Goal: Information Seeking & Learning: Learn about a topic

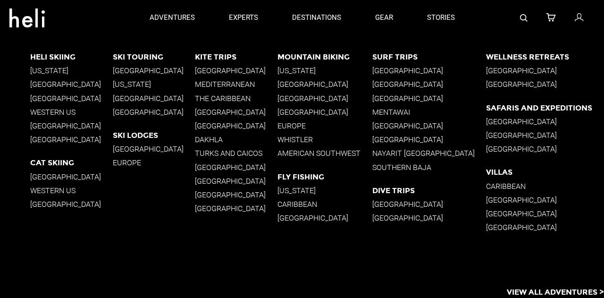
click at [49, 81] on p "[GEOGRAPHIC_DATA]" at bounding box center [71, 84] width 83 height 9
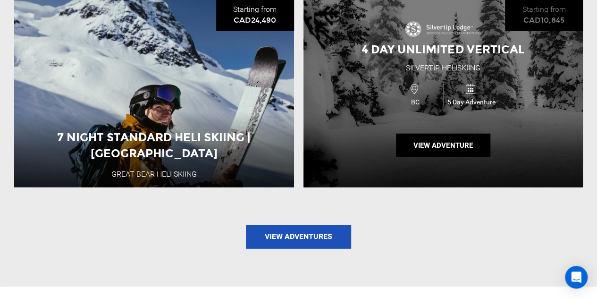
scroll to position [1321, 0]
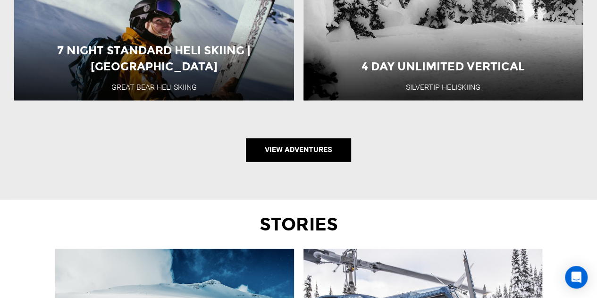
click at [330, 138] on link "View Adventures" at bounding box center [298, 150] width 105 height 24
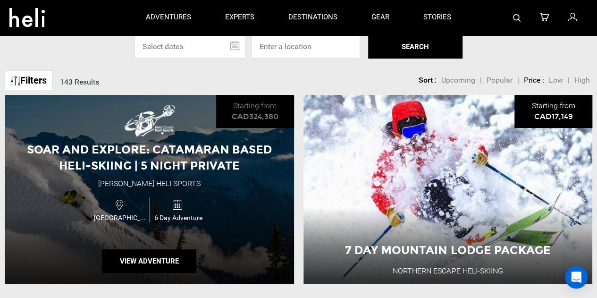
scroll to position [47, 0]
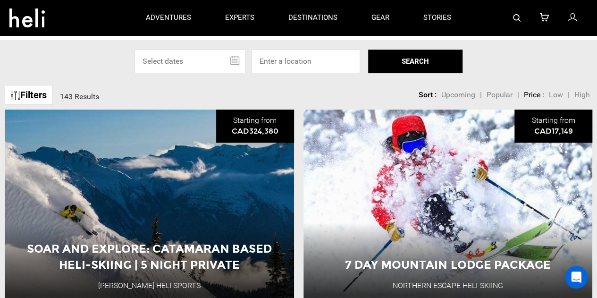
click at [579, 95] on span "High" at bounding box center [582, 94] width 16 height 9
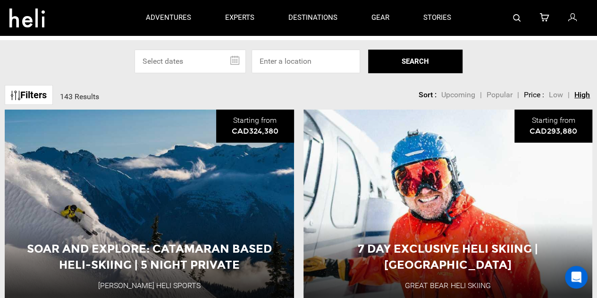
type input "Heli Skiing"
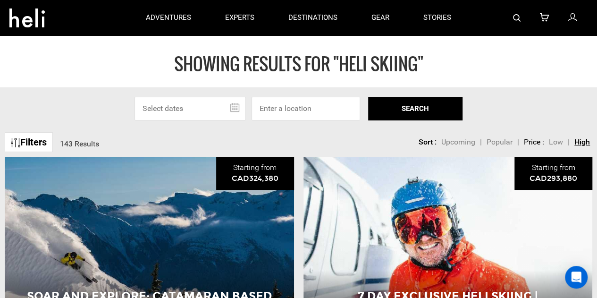
click at [557, 141] on span "Low" at bounding box center [556, 141] width 14 height 9
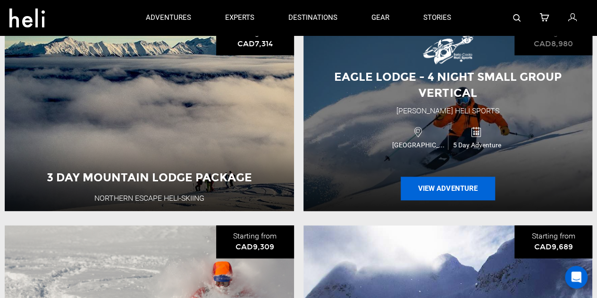
scroll to position [283, 0]
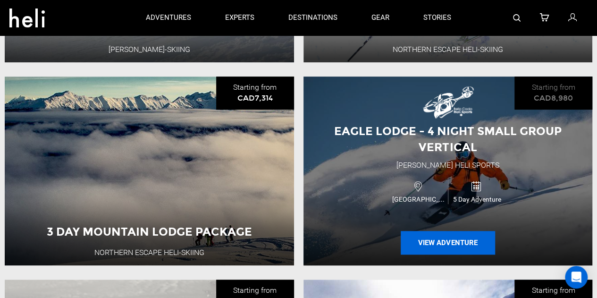
drag, startPoint x: 453, startPoint y: 237, endPoint x: 437, endPoint y: 245, distance: 17.3
click at [434, 246] on button "View Adventure" at bounding box center [447, 243] width 94 height 24
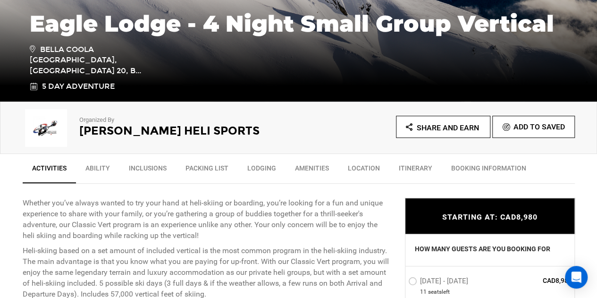
scroll to position [236, 0]
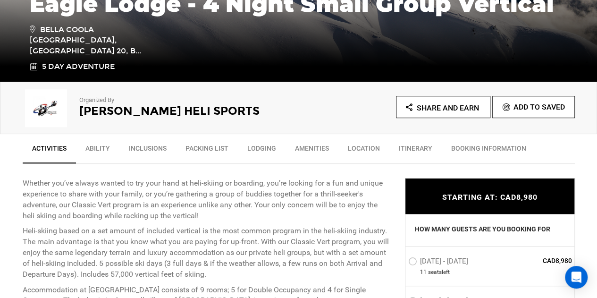
click at [156, 148] on link "Inclusions" at bounding box center [147, 151] width 57 height 24
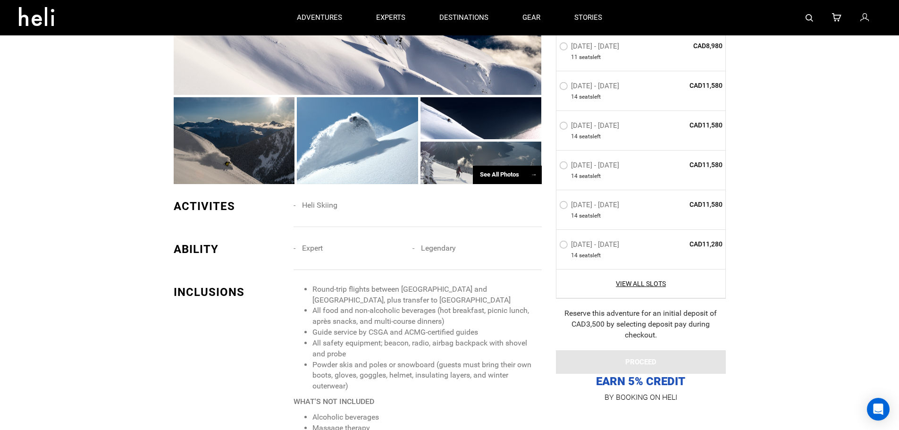
scroll to position [625, 0]
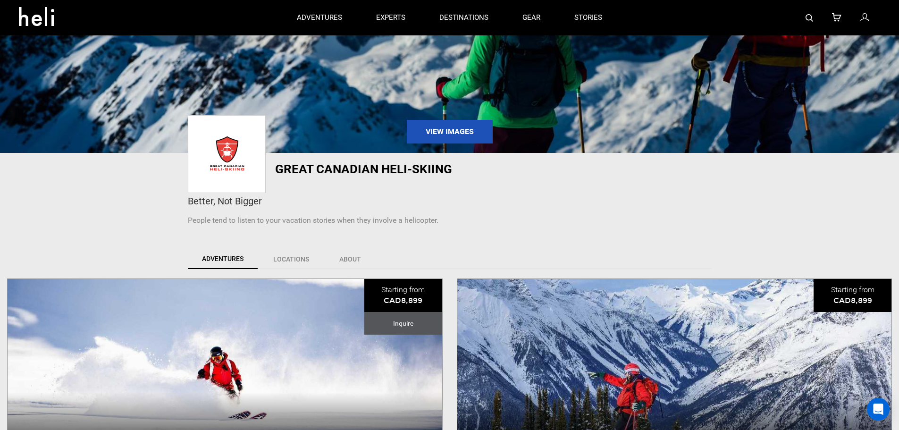
scroll to position [189, 0]
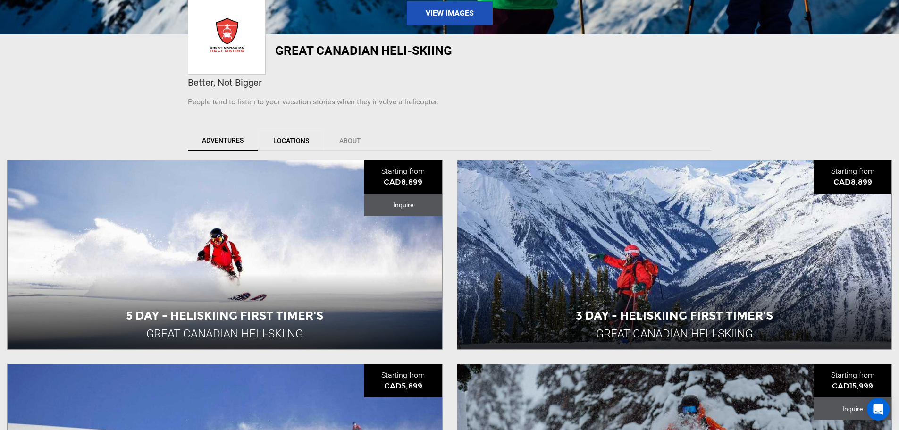
click at [286, 137] on link "Locations" at bounding box center [290, 141] width 65 height 20
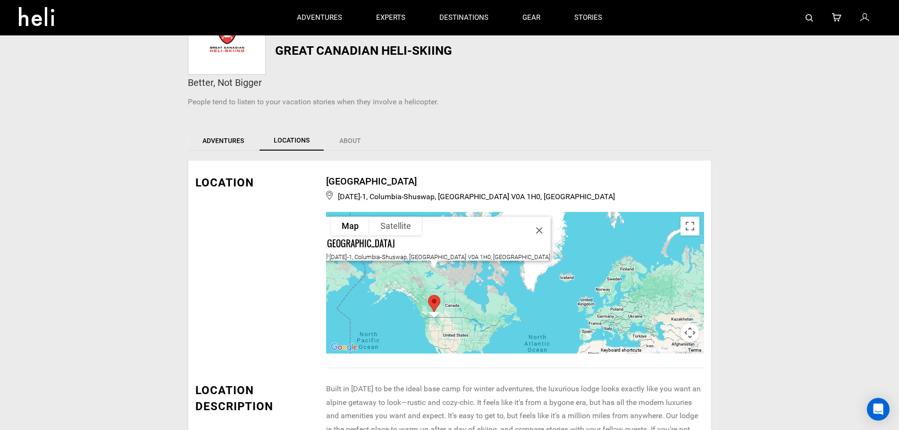
click at [233, 141] on link "Adventures" at bounding box center [223, 141] width 71 height 20
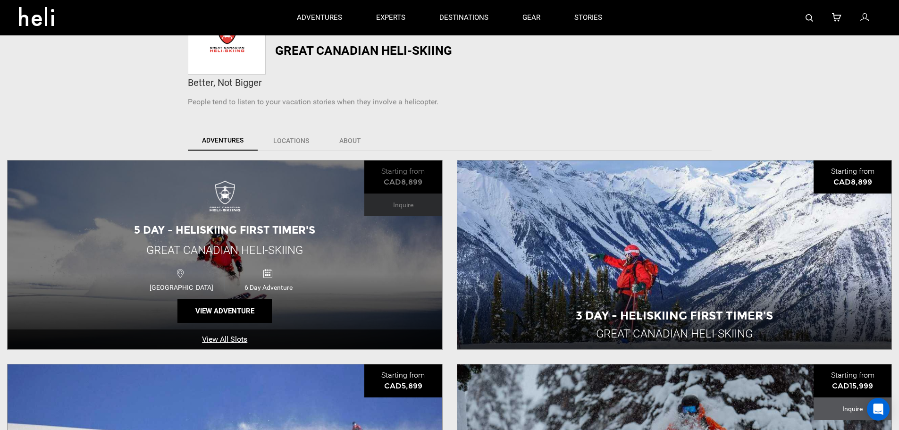
drag, startPoint x: 228, startPoint y: 311, endPoint x: 290, endPoint y: 194, distance: 132.3
drag, startPoint x: 290, startPoint y: 194, endPoint x: 258, endPoint y: 229, distance: 47.1
drag, startPoint x: 258, startPoint y: 229, endPoint x: 241, endPoint y: 310, distance: 82.9
click at [241, 310] on button "View Adventure" at bounding box center [224, 311] width 94 height 24
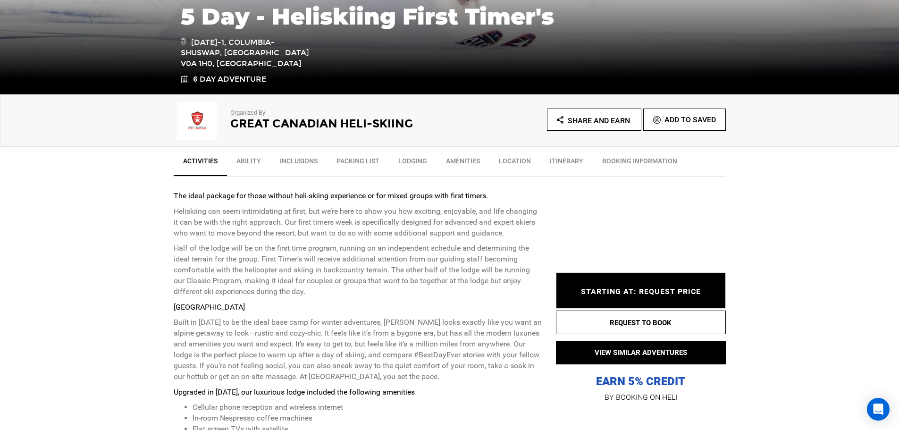
scroll to position [283, 0]
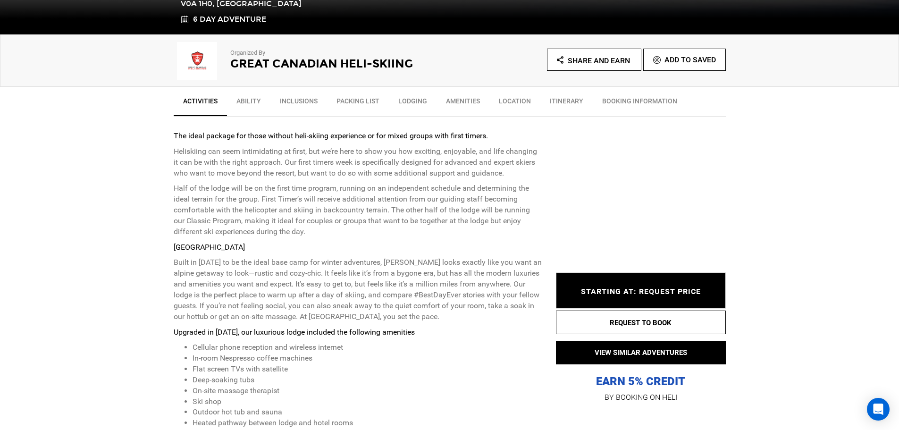
click at [257, 101] on link "Ability" at bounding box center [248, 104] width 43 height 24
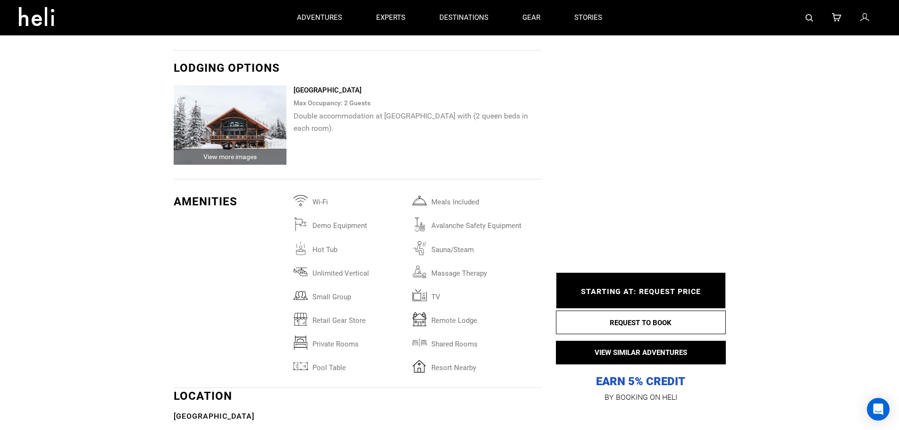
scroll to position [1769, 0]
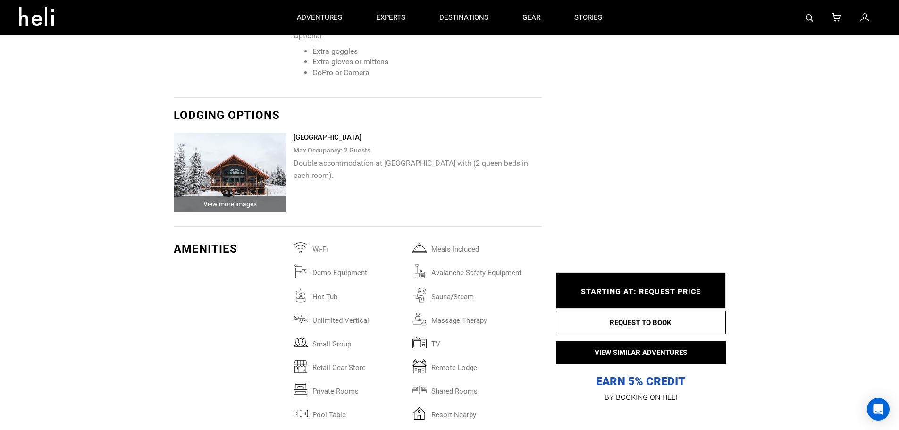
click at [228, 180] on img at bounding box center [230, 172] width 113 height 79
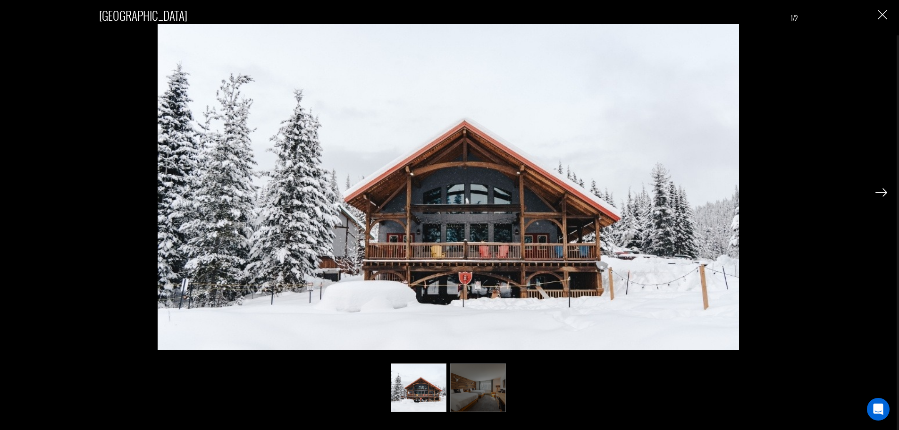
click at [453, 371] on img at bounding box center [478, 387] width 56 height 49
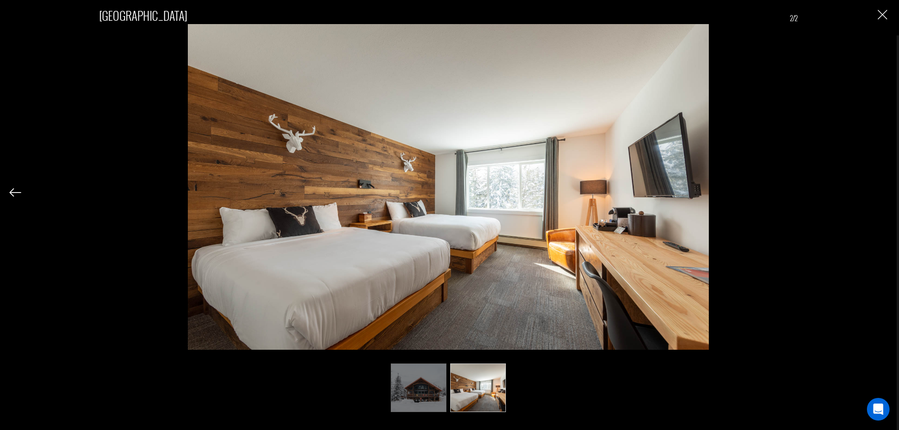
click at [318, 370] on ul at bounding box center [448, 387] width 698 height 49
click at [883, 10] on img "Close" at bounding box center [881, 14] width 9 height 9
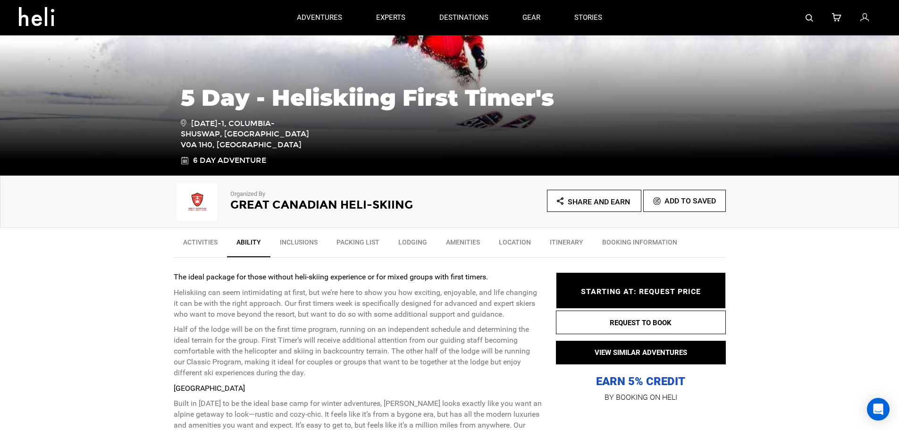
scroll to position [0, 0]
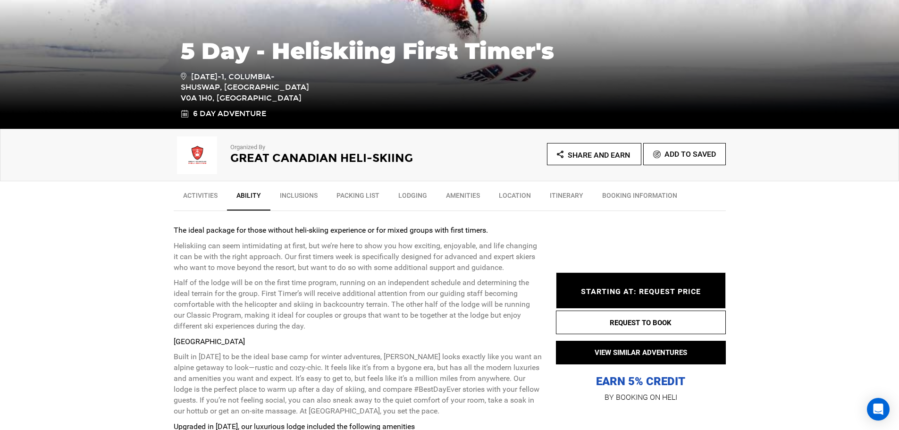
click at [515, 196] on link "Location" at bounding box center [514, 198] width 51 height 24
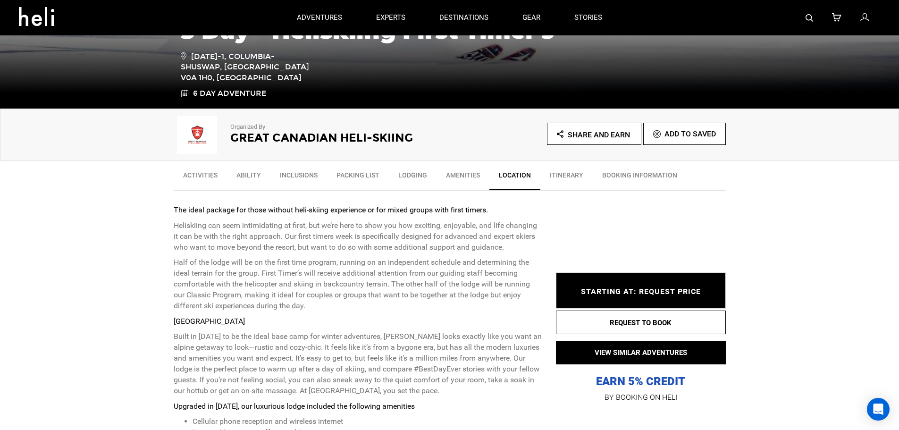
scroll to position [181, 0]
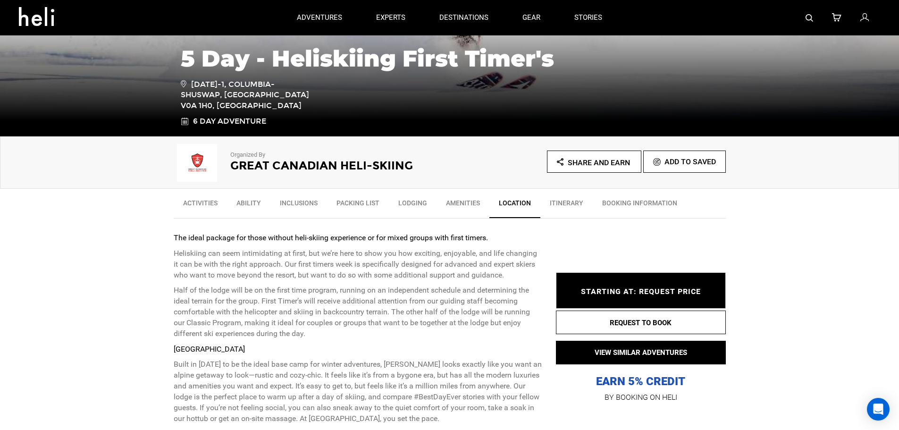
click at [422, 204] on link "Lodging" at bounding box center [413, 205] width 48 height 24
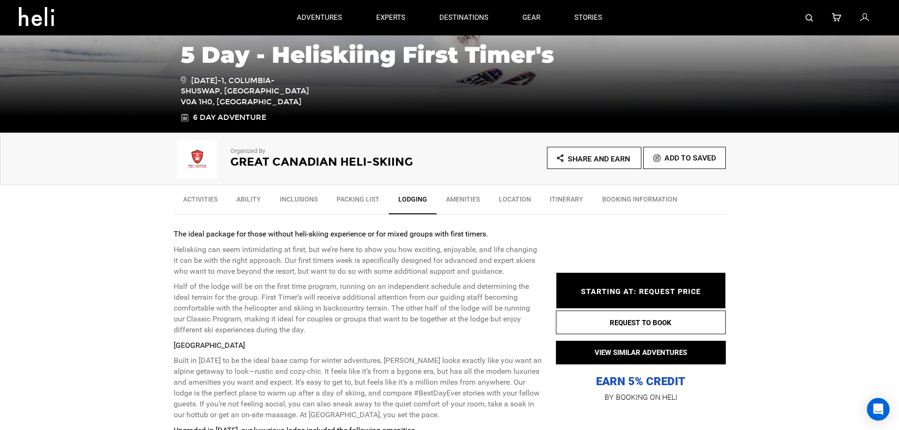
scroll to position [0, 0]
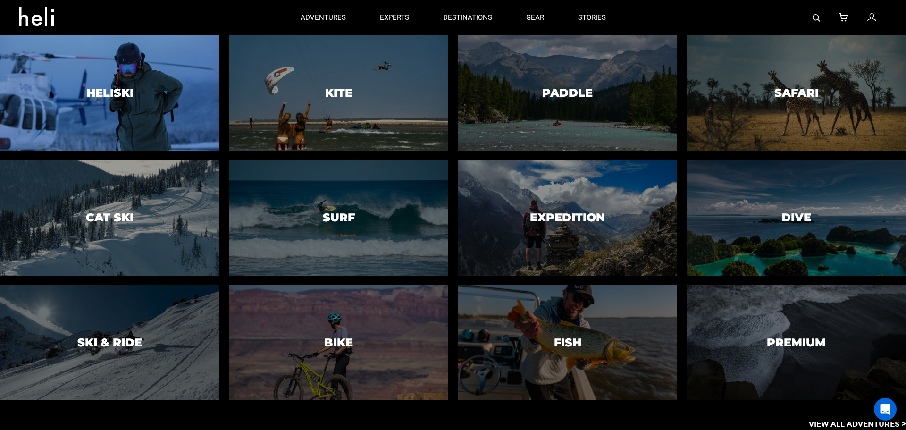
drag, startPoint x: 140, startPoint y: 329, endPoint x: 170, endPoint y: 119, distance: 212.1
click at [170, 119] on div at bounding box center [110, 92] width 224 height 117
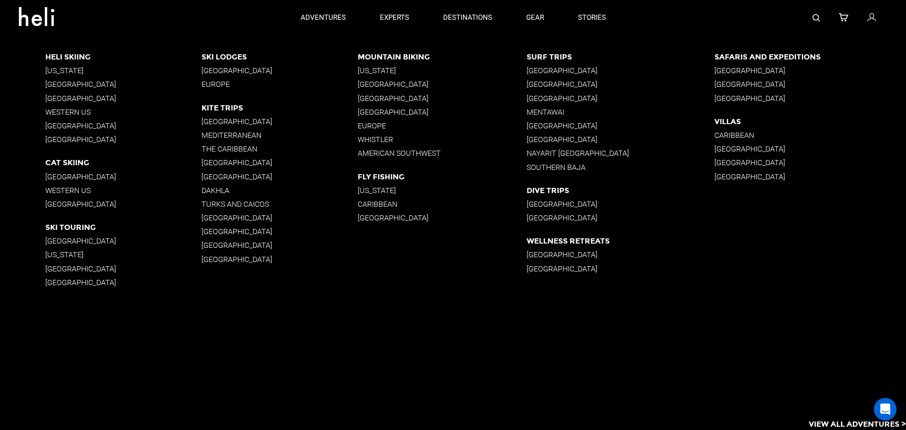
click at [97, 85] on p "[GEOGRAPHIC_DATA]" at bounding box center [123, 84] width 156 height 9
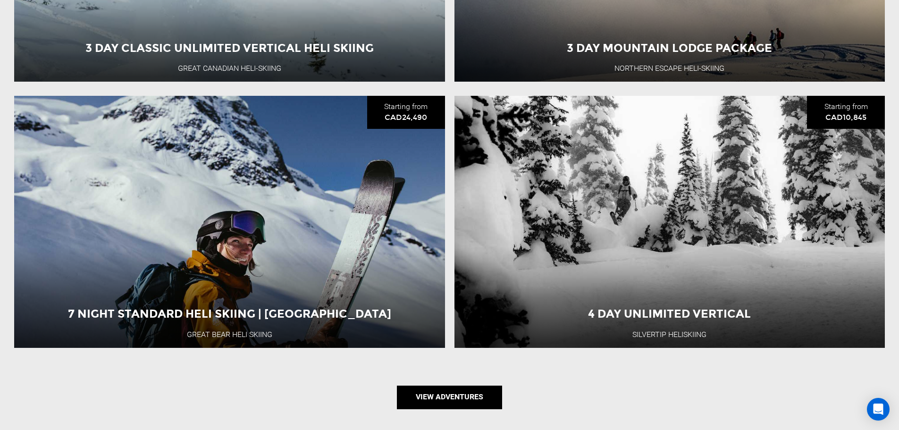
scroll to position [1179, 0]
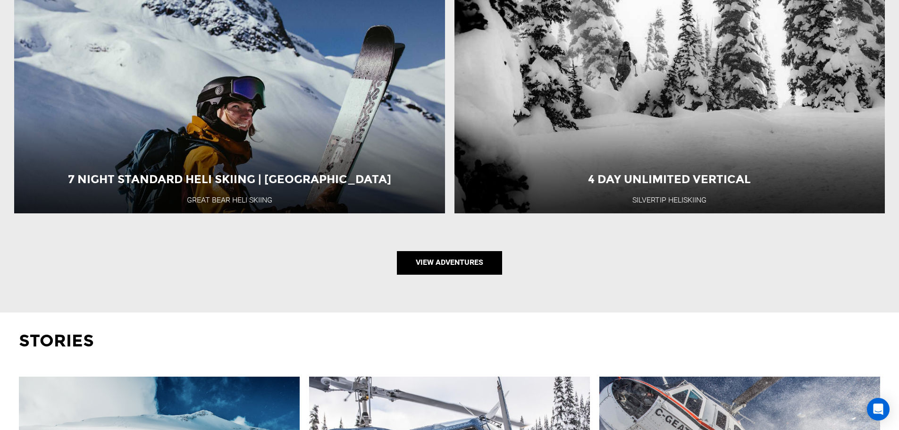
click at [445, 270] on link "View Adventures" at bounding box center [449, 263] width 105 height 24
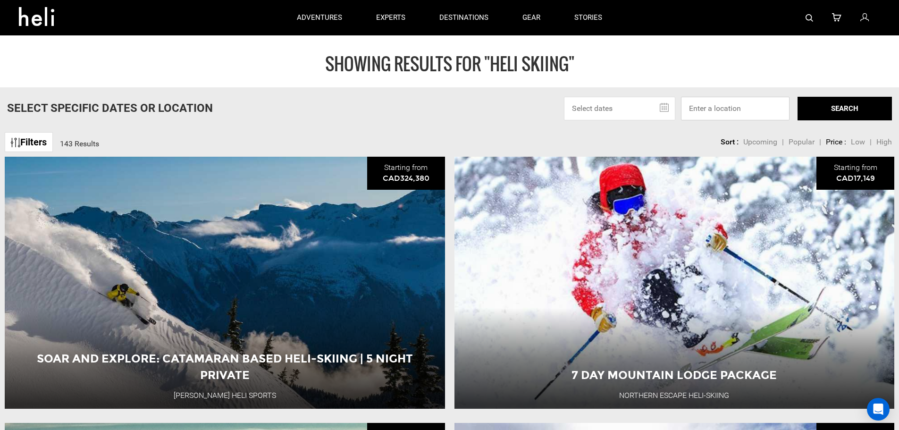
click at [731, 112] on input at bounding box center [735, 109] width 108 height 24
click at [40, 139] on link "Filters" at bounding box center [29, 142] width 48 height 20
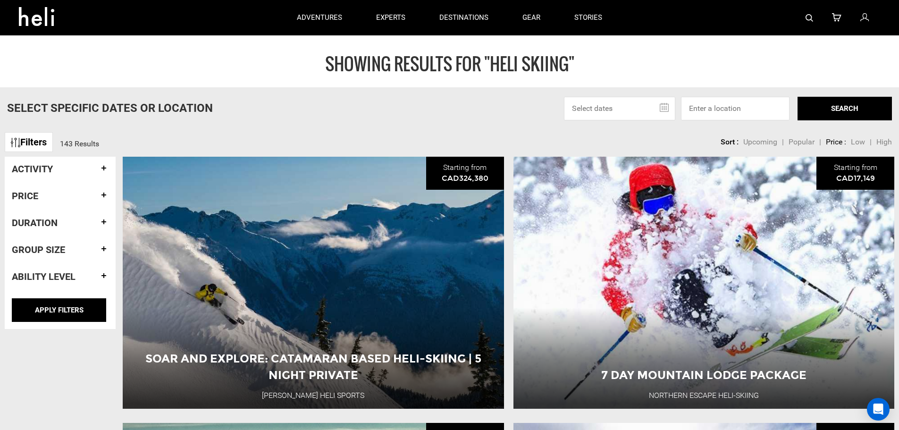
click at [101, 276] on h4 "Ability Level" at bounding box center [60, 276] width 97 height 10
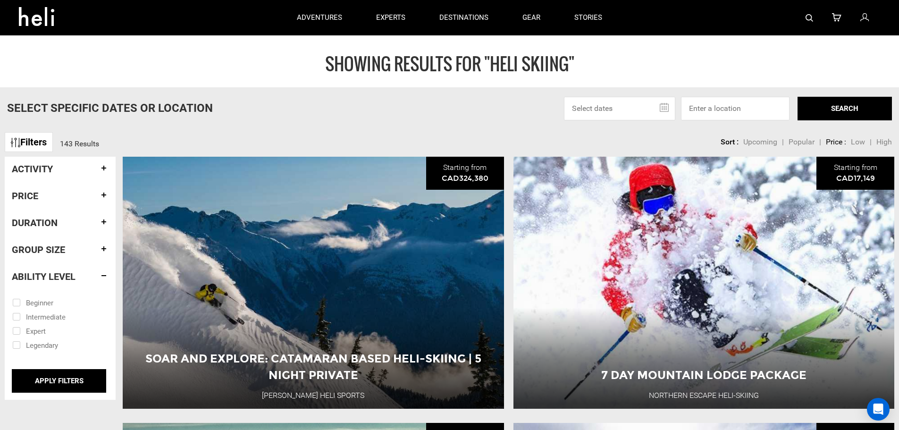
click at [52, 301] on input "checkbox" at bounding box center [53, 302] width 83 height 14
checkbox input "true"
click at [52, 314] on input "checkbox" at bounding box center [53, 316] width 83 height 14
checkbox input "true"
click at [83, 379] on input "APPLY FILTERS" at bounding box center [59, 381] width 94 height 24
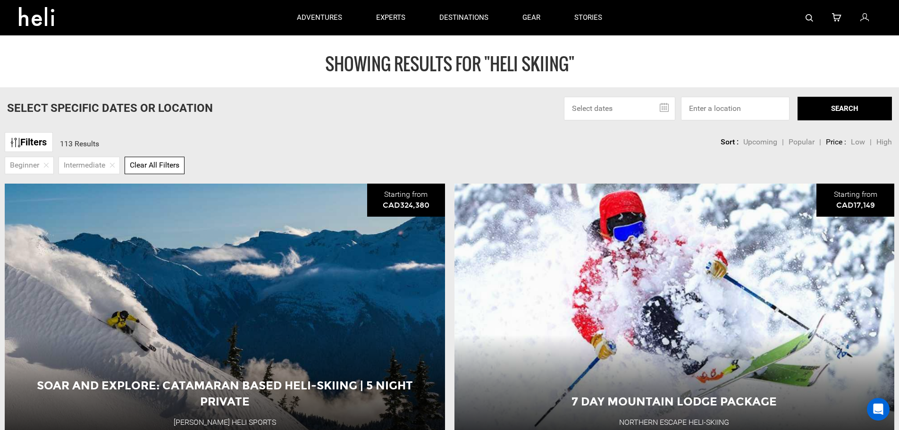
click at [855, 143] on span "Low" at bounding box center [857, 141] width 14 height 9
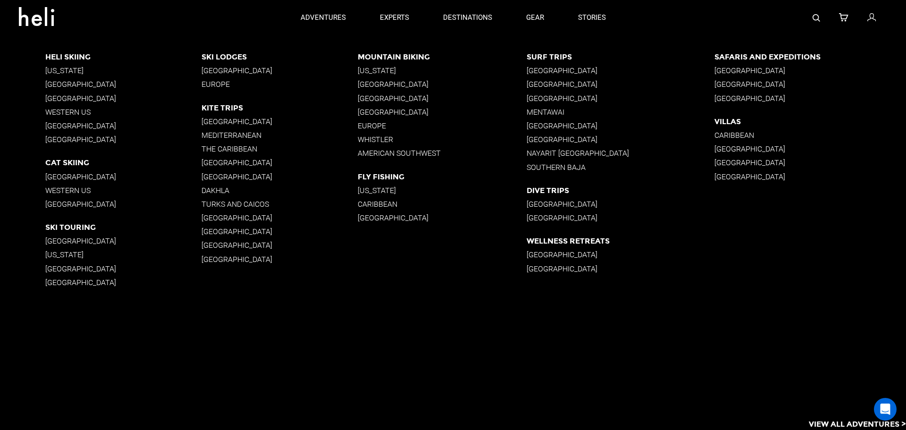
drag, startPoint x: 84, startPoint y: 176, endPoint x: 67, endPoint y: 179, distance: 17.8
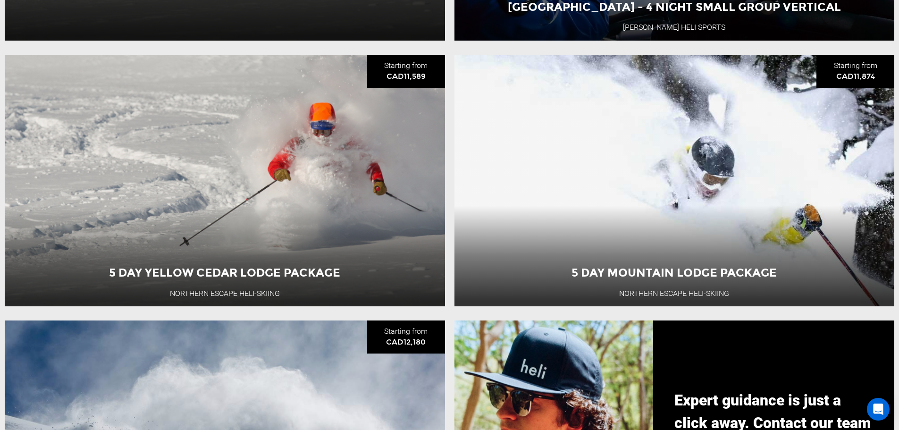
scroll to position [943, 0]
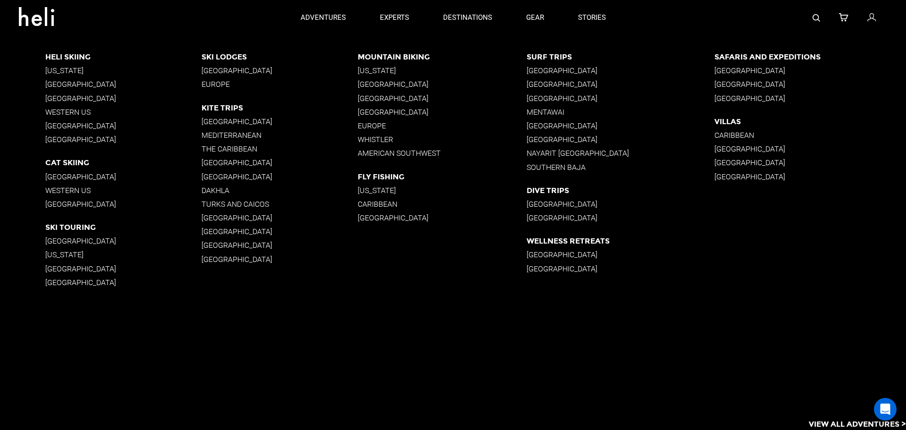
click at [67, 267] on p "[GEOGRAPHIC_DATA]" at bounding box center [123, 268] width 156 height 9
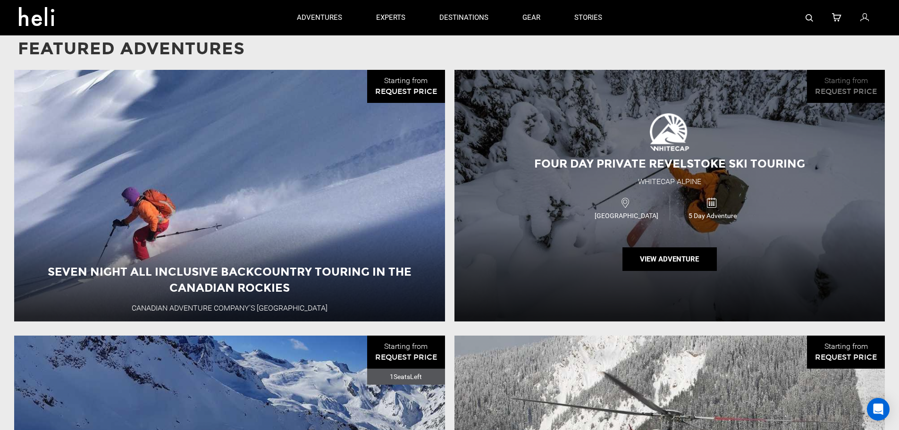
scroll to position [849, 0]
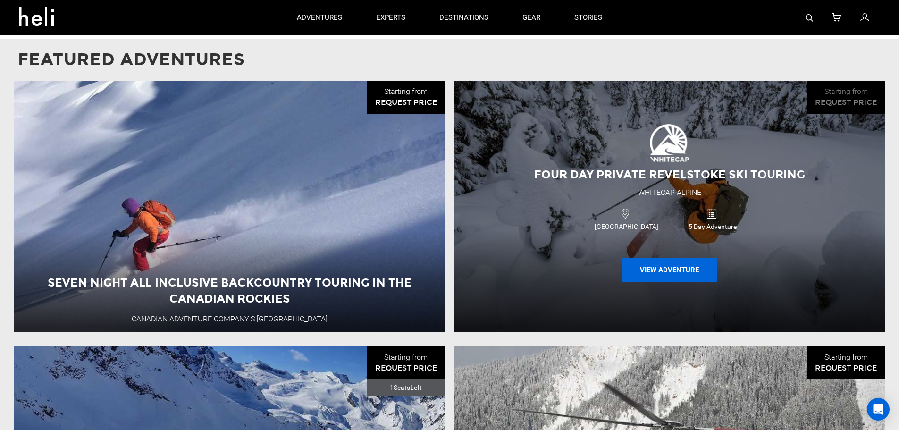
click at [635, 270] on button "View Adventure" at bounding box center [669, 270] width 94 height 24
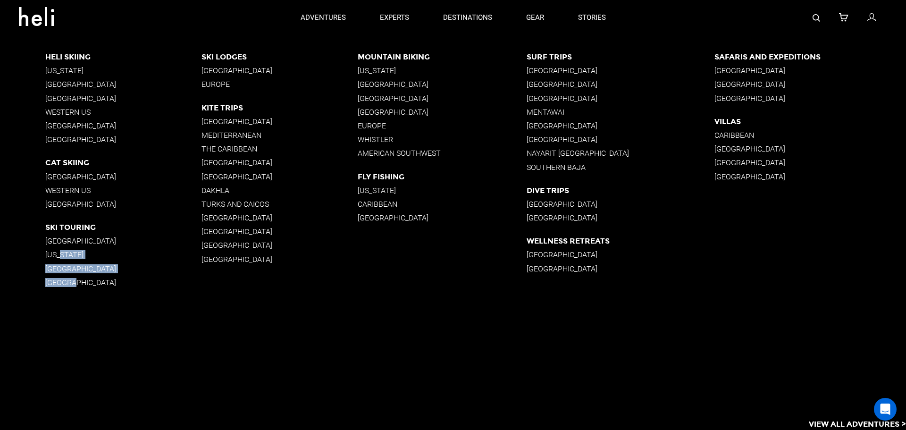
drag, startPoint x: 60, startPoint y: 256, endPoint x: 127, endPoint y: 284, distance: 72.1
click at [127, 284] on div "Ski Touring Japan Alaska British Columbia Norway" at bounding box center [123, 257] width 156 height 69
click at [101, 272] on p "[GEOGRAPHIC_DATA]" at bounding box center [123, 268] width 156 height 9
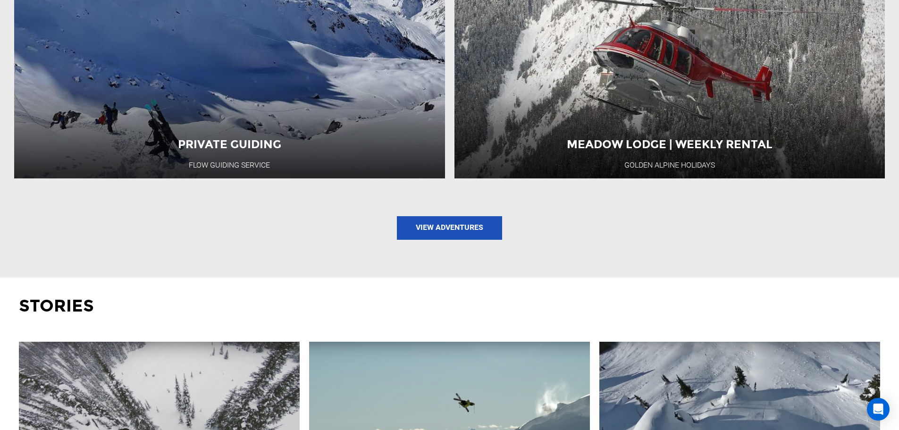
scroll to position [1274, 0]
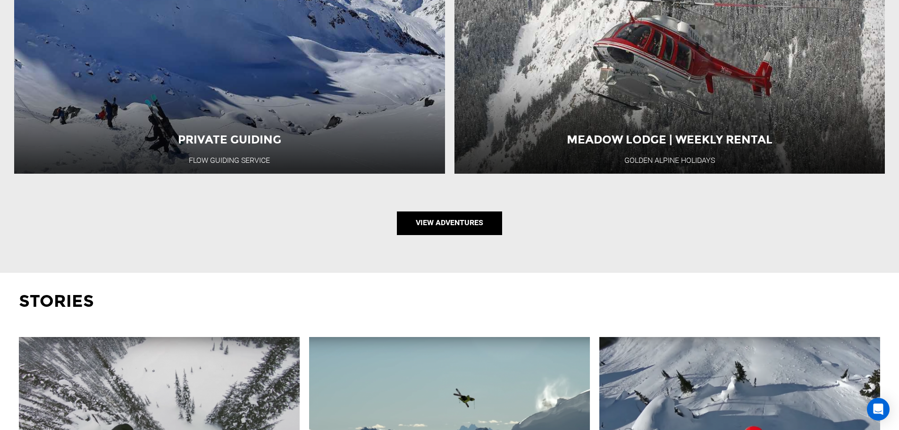
click at [486, 229] on link "View Adventures" at bounding box center [449, 223] width 105 height 24
type input "Ski Touring"
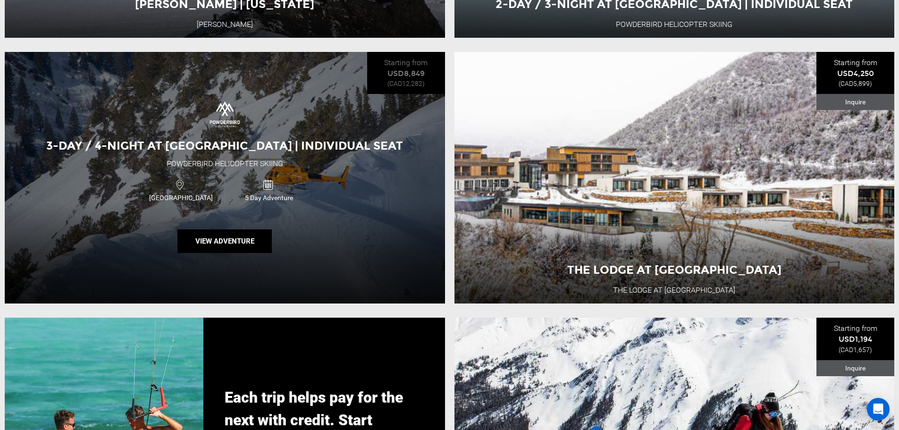
scroll to position [1701, 0]
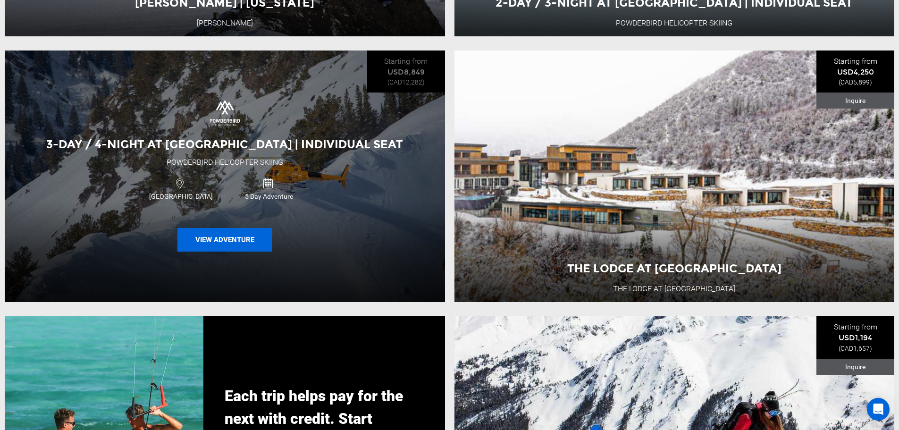
drag, startPoint x: 241, startPoint y: 255, endPoint x: 231, endPoint y: 255, distance: 10.4
click at [231, 251] on button "View Adventure" at bounding box center [224, 240] width 94 height 24
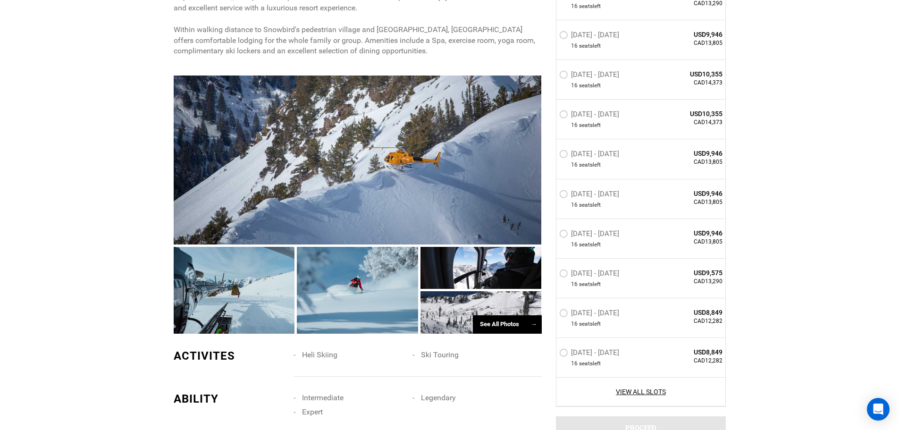
scroll to position [660, 0]
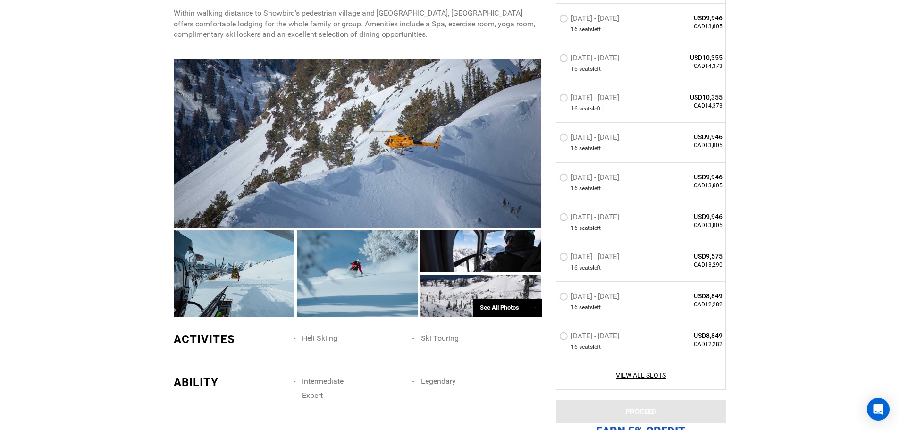
click at [486, 299] on div "See All Photos →" at bounding box center [507, 308] width 69 height 18
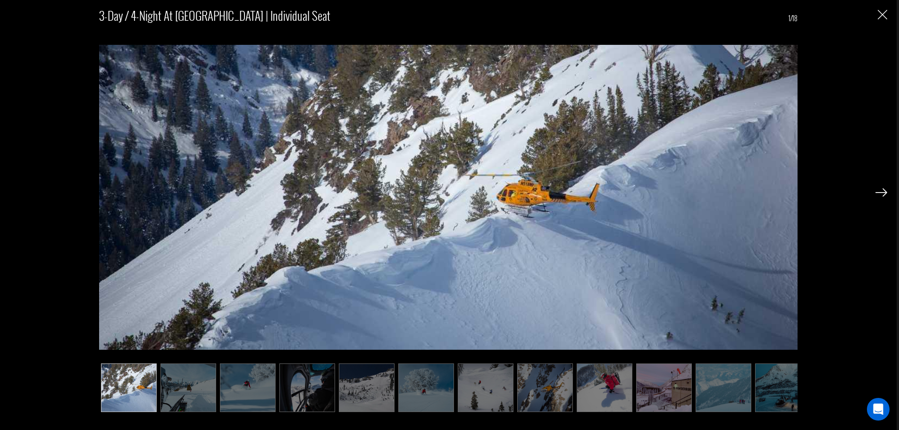
click at [458, 385] on img at bounding box center [486, 387] width 56 height 49
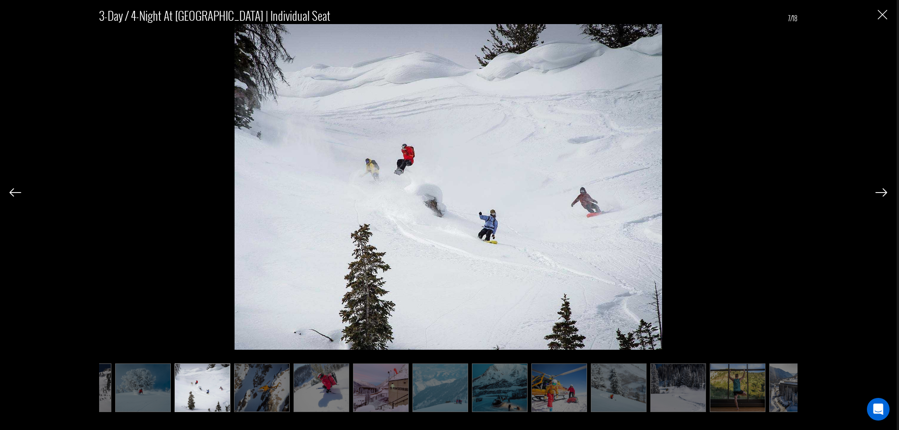
click at [480, 387] on img at bounding box center [500, 387] width 56 height 49
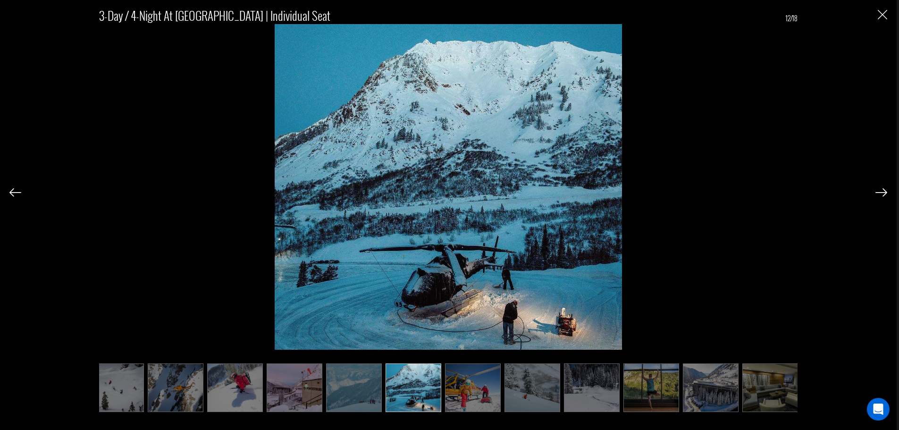
scroll to position [0, 372]
click at [506, 391] on img at bounding box center [530, 387] width 56 height 49
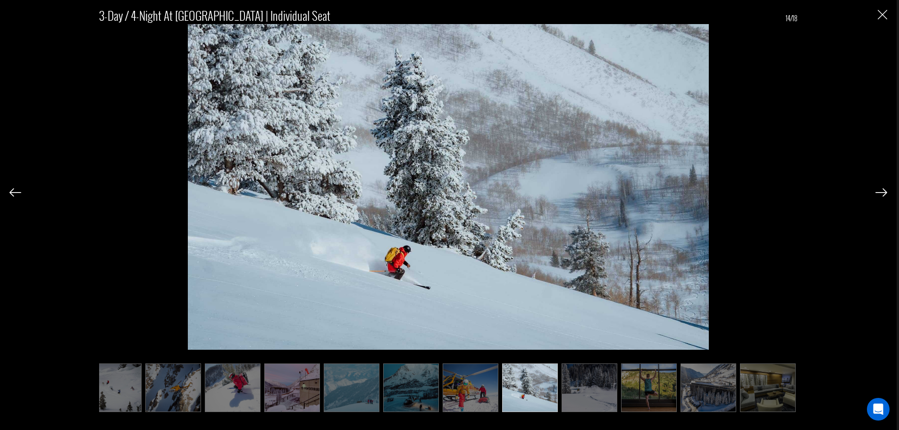
click at [546, 398] on img at bounding box center [530, 387] width 56 height 49
click at [410, 388] on img at bounding box center [411, 387] width 56 height 49
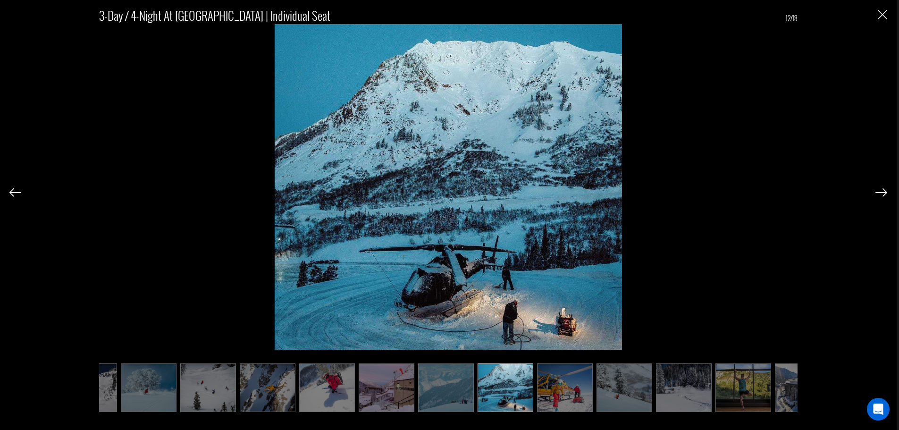
scroll to position [0, 277]
click at [537, 399] on ul at bounding box center [448, 387] width 698 height 49
click at [689, 412] on div "3-Day / 4-Night at The Cliff Lodge | Individual Seat 12/18" at bounding box center [448, 215] width 896 height 430
click at [737, 410] on img at bounding box center [743, 387] width 56 height 49
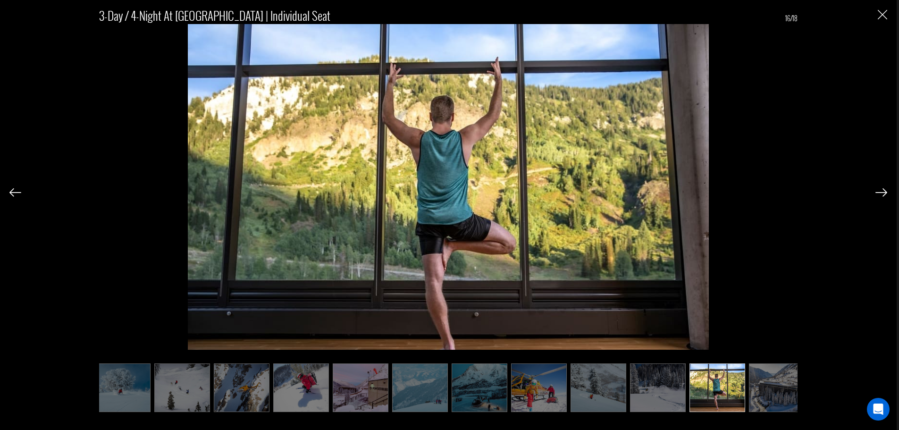
scroll to position [0, 372]
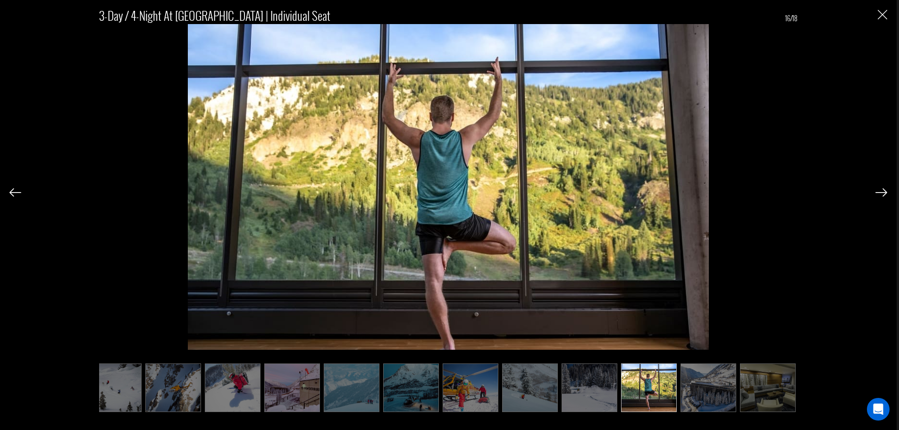
click at [744, 407] on img at bounding box center [768, 387] width 56 height 49
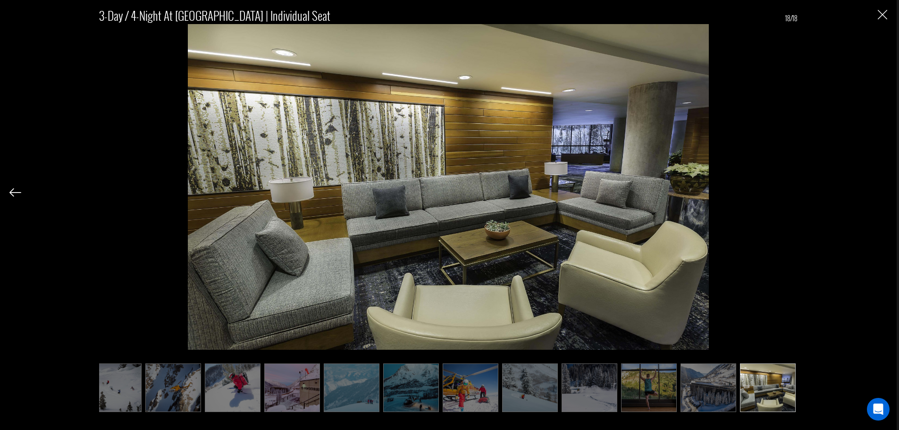
click at [713, 400] on img at bounding box center [708, 387] width 56 height 49
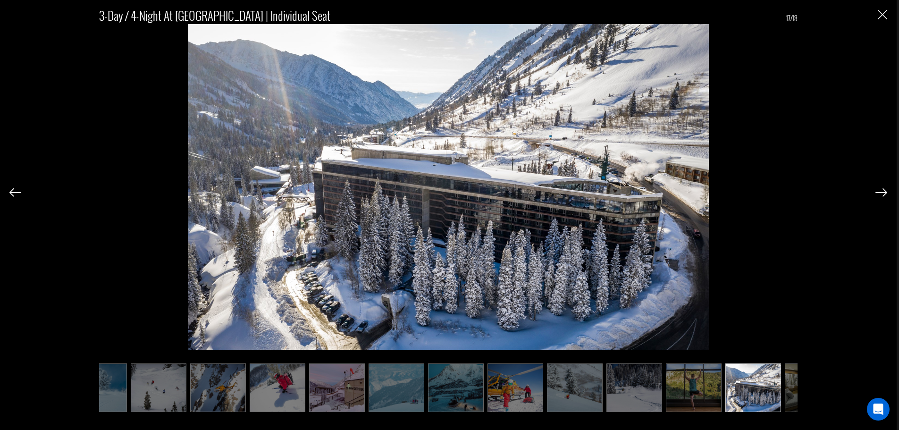
scroll to position [0, 325]
click at [883, 13] on img "Close" at bounding box center [881, 14] width 9 height 9
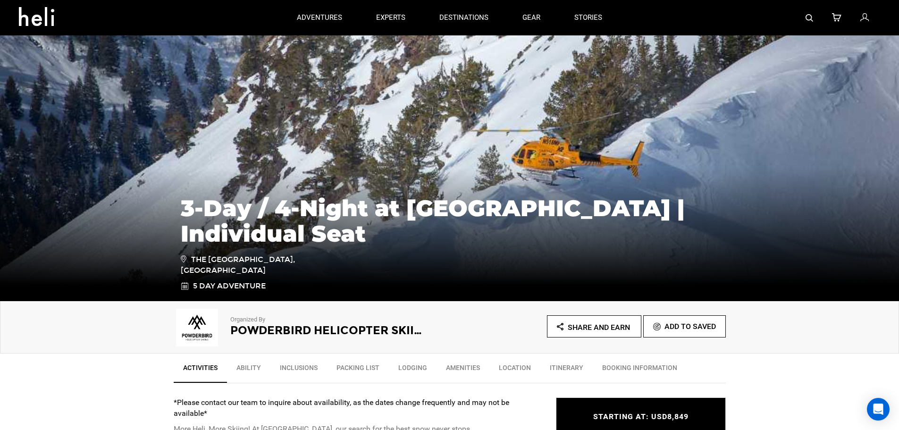
scroll to position [0, 0]
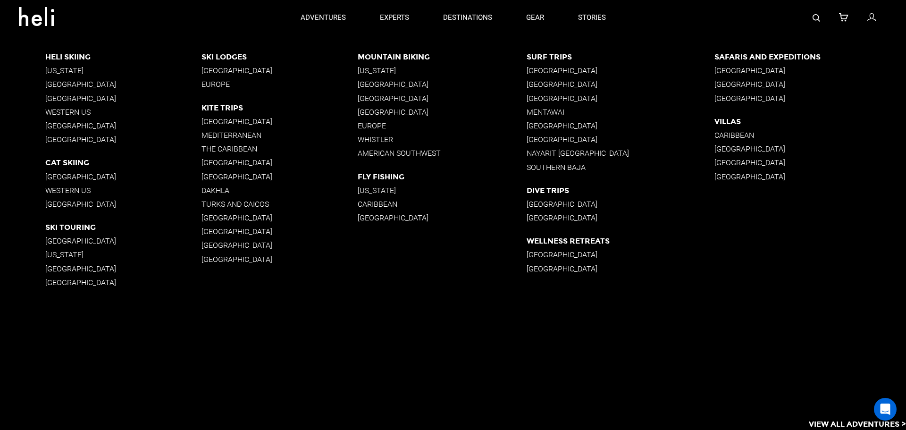
click at [560, 54] on p "Surf Trips" at bounding box center [620, 56] width 188 height 9
click at [735, 136] on p "Caribbean" at bounding box center [810, 135] width 192 height 9
click at [106, 176] on p "[GEOGRAPHIC_DATA]" at bounding box center [123, 176] width 156 height 9
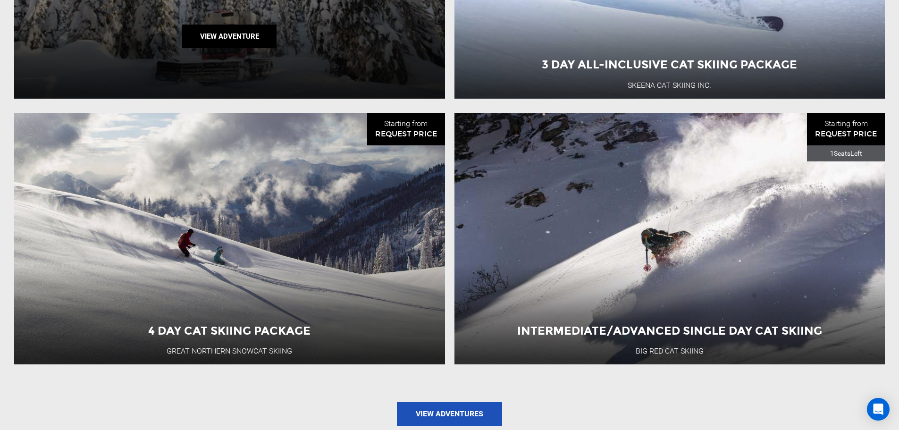
scroll to position [991, 0]
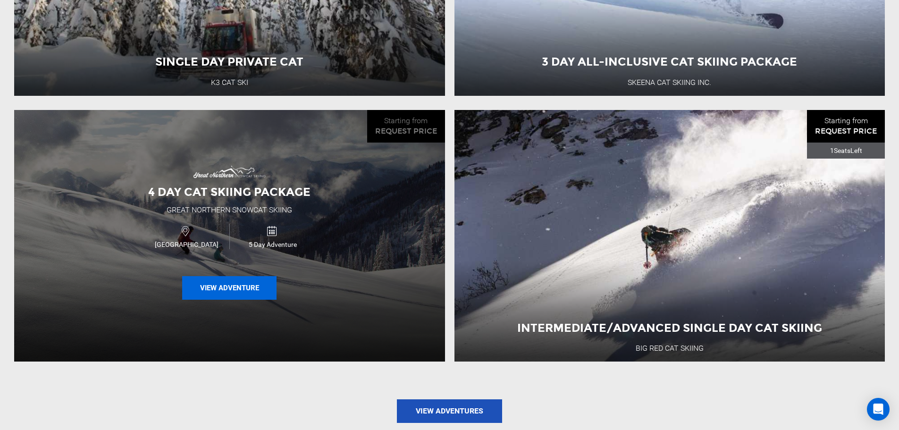
click at [261, 294] on button "View Adventure" at bounding box center [229, 288] width 94 height 24
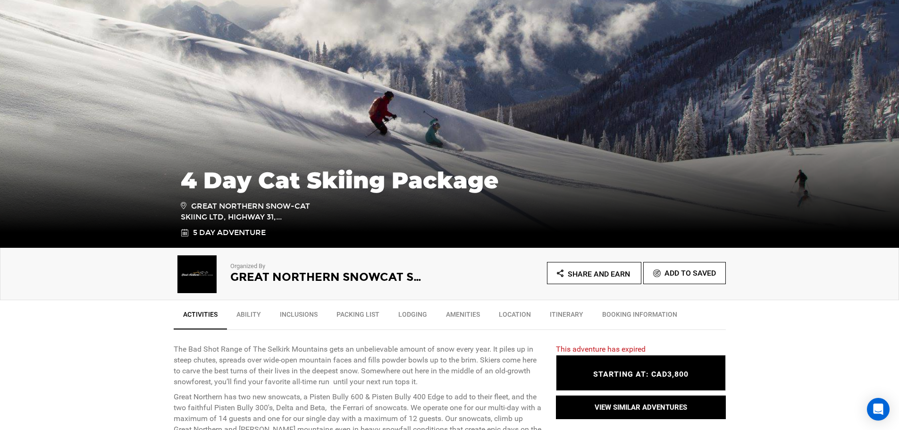
scroll to position [142, 0]
